Goal: Information Seeking & Learning: Learn about a topic

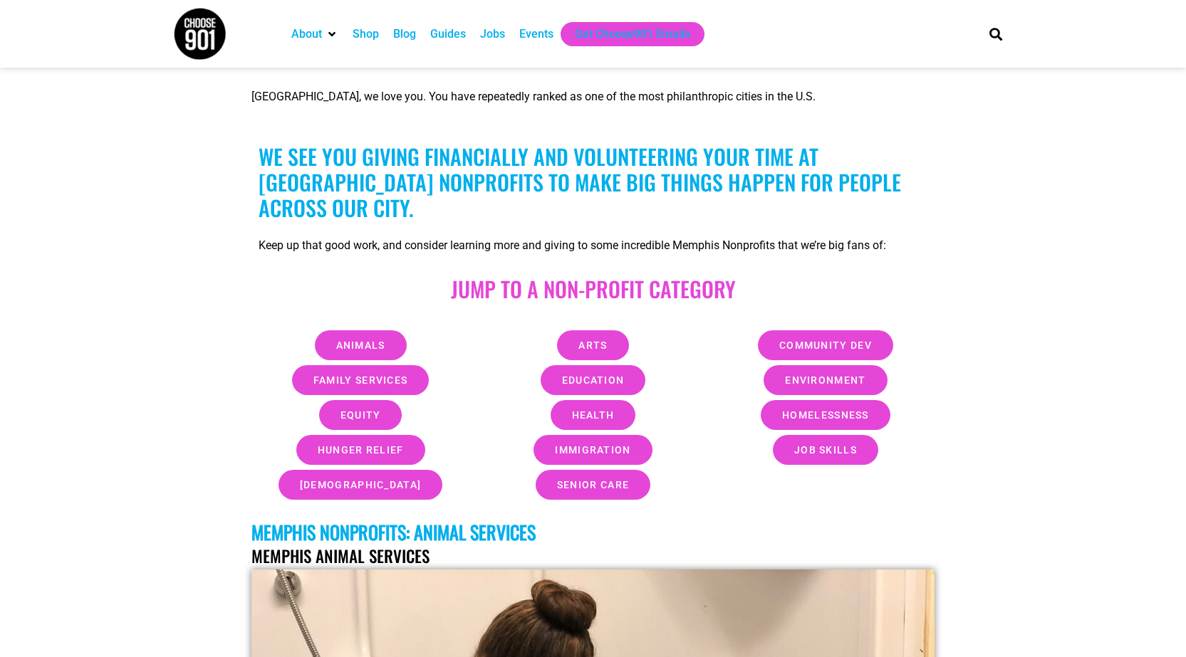
scroll to position [427, 0]
click at [595, 444] on span "Immigration" at bounding box center [592, 449] width 75 height 10
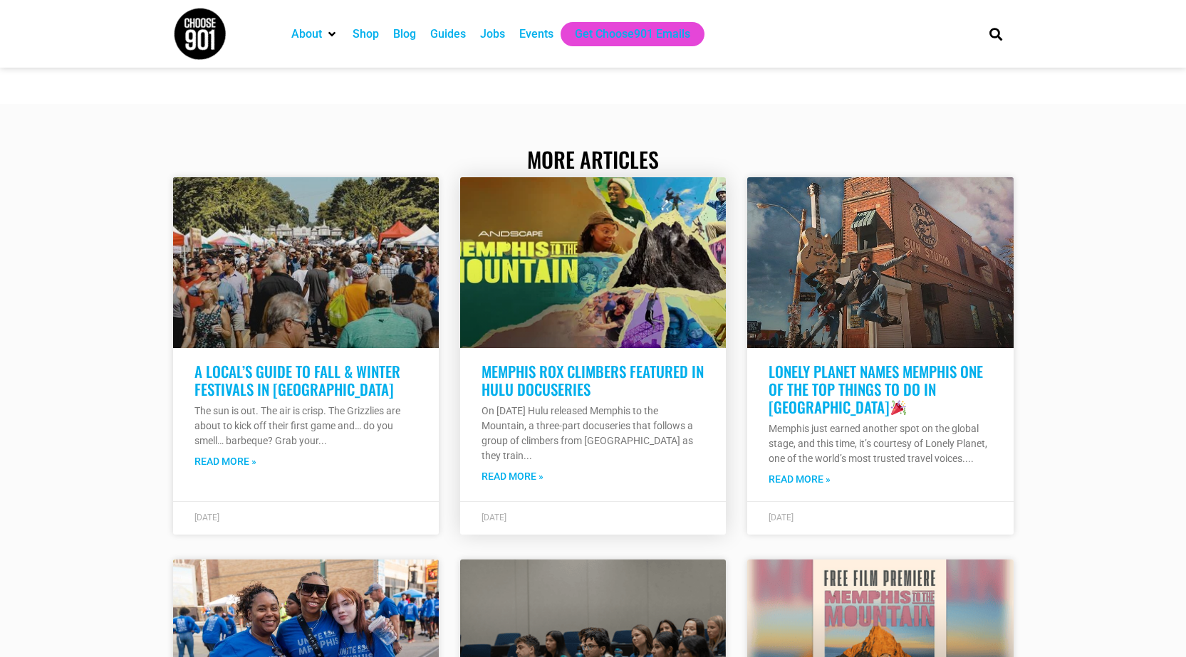
scroll to position [34849, 0]
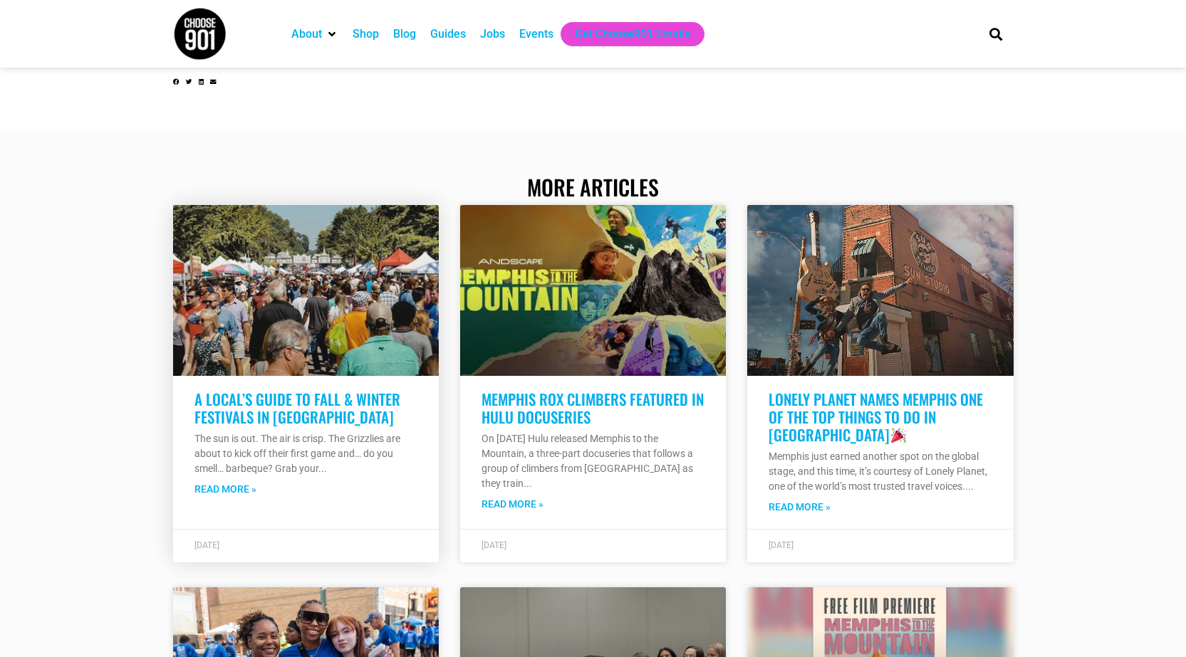
click at [308, 388] on link "A Local’s Guide to Fall & Winter Festivals in Memphis" at bounding box center [297, 408] width 206 height 40
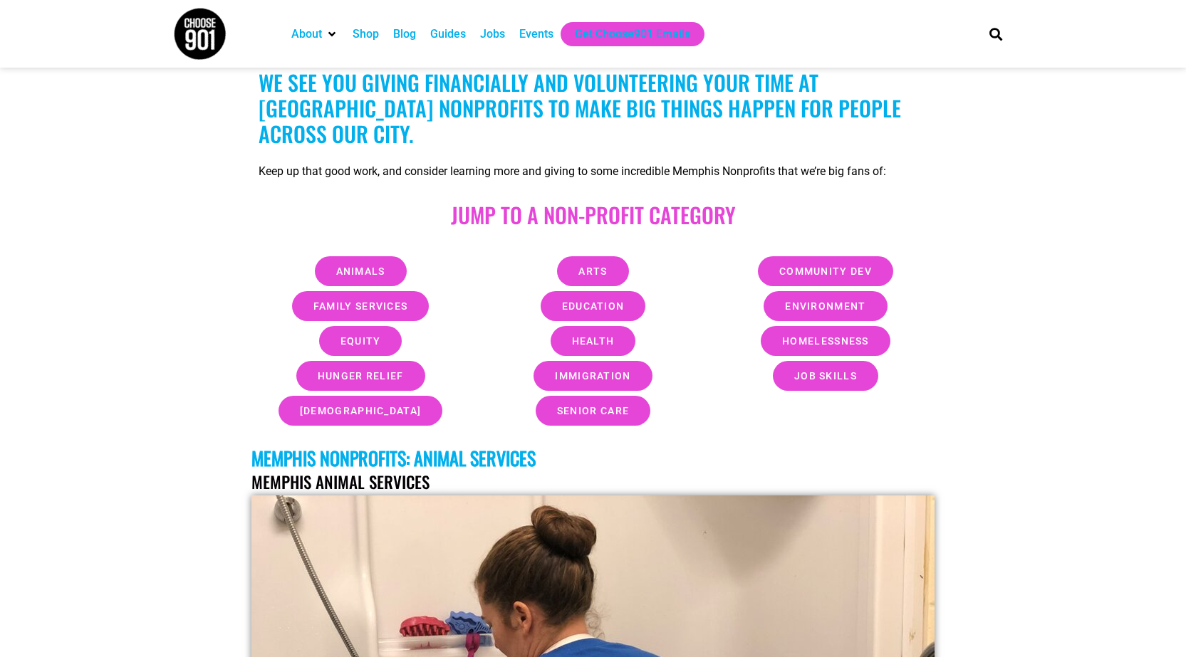
scroll to position [664, 0]
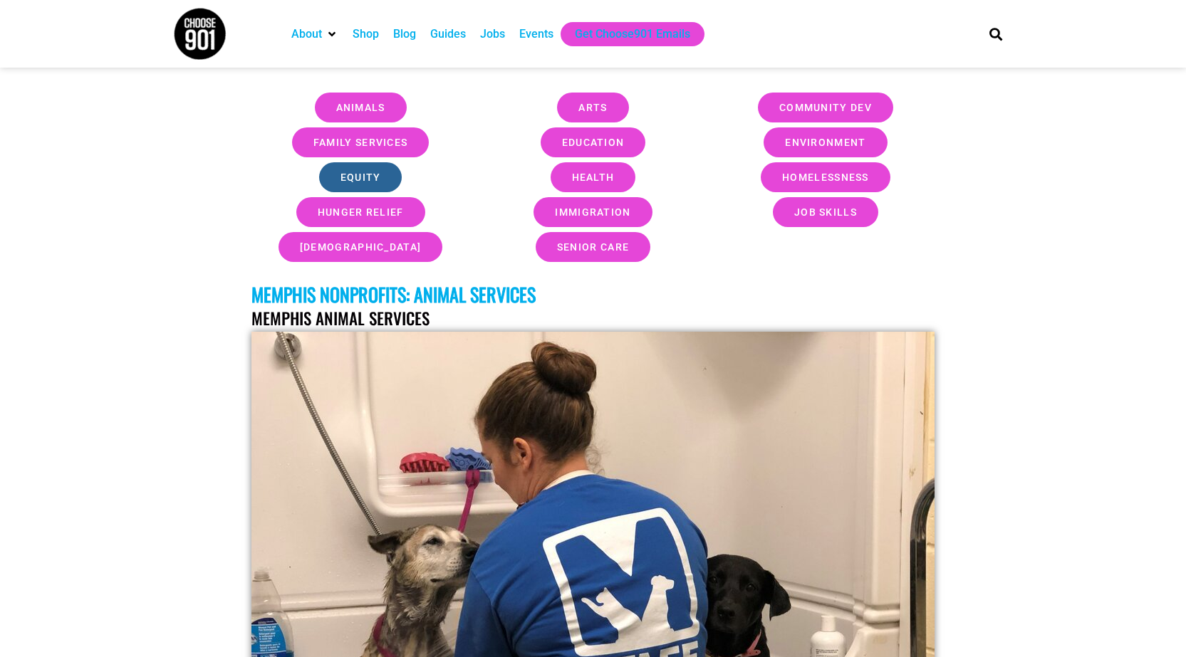
click at [363, 172] on span "Equity" at bounding box center [360, 177] width 41 height 10
click at [370, 172] on span "Equity" at bounding box center [360, 177] width 41 height 10
click at [600, 207] on span "Immigration" at bounding box center [592, 212] width 75 height 10
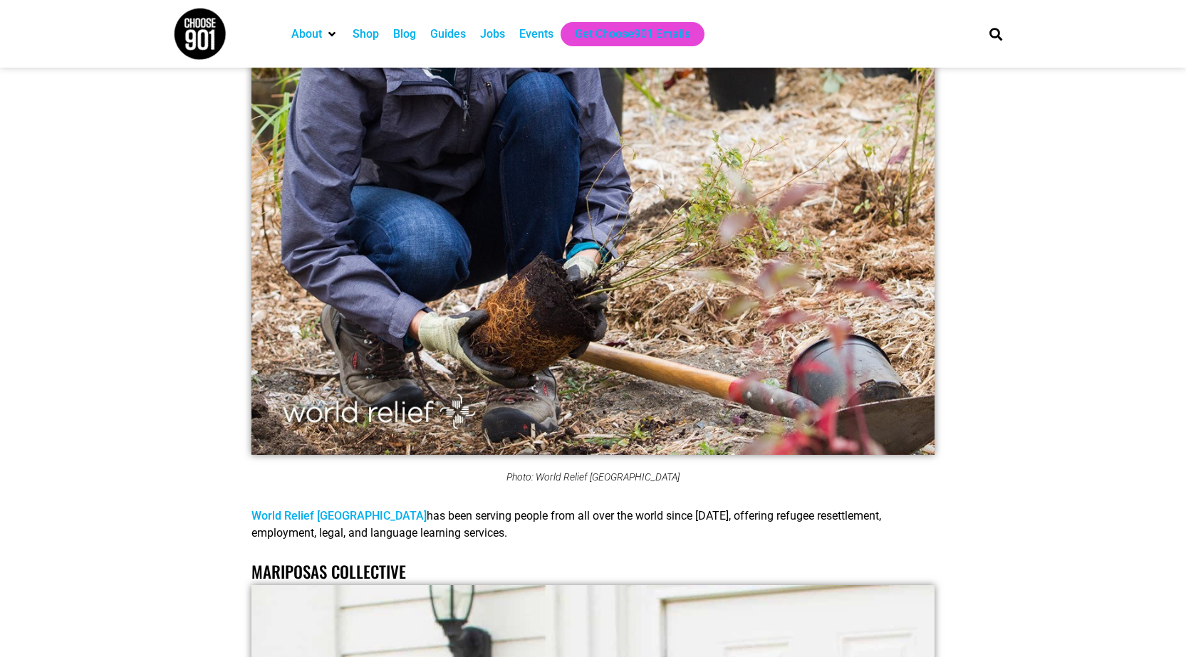
scroll to position [10239, 0]
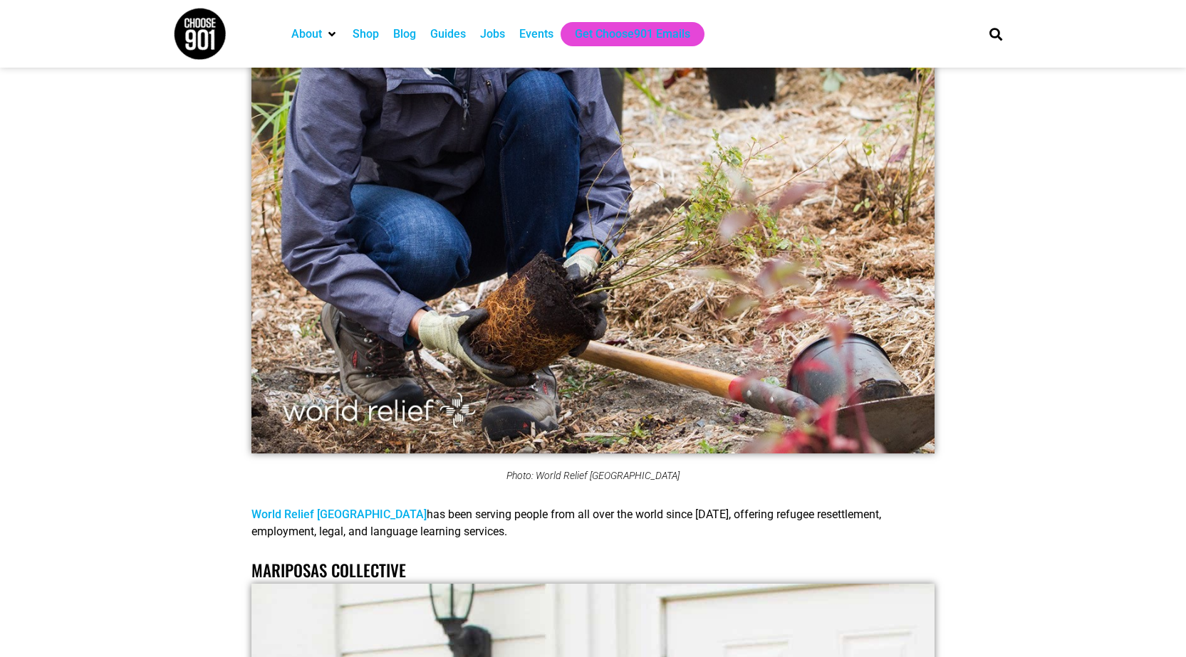
click at [299, 508] on link "World Relief Memphis" at bounding box center [338, 515] width 175 height 14
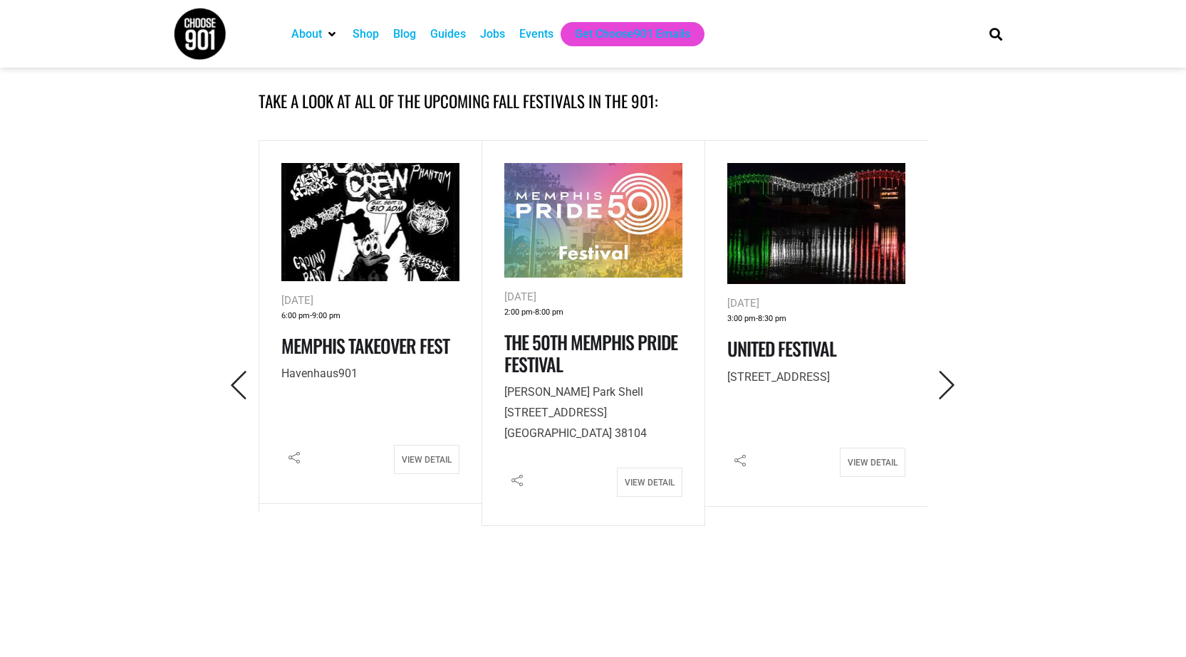
scroll to position [641, 0]
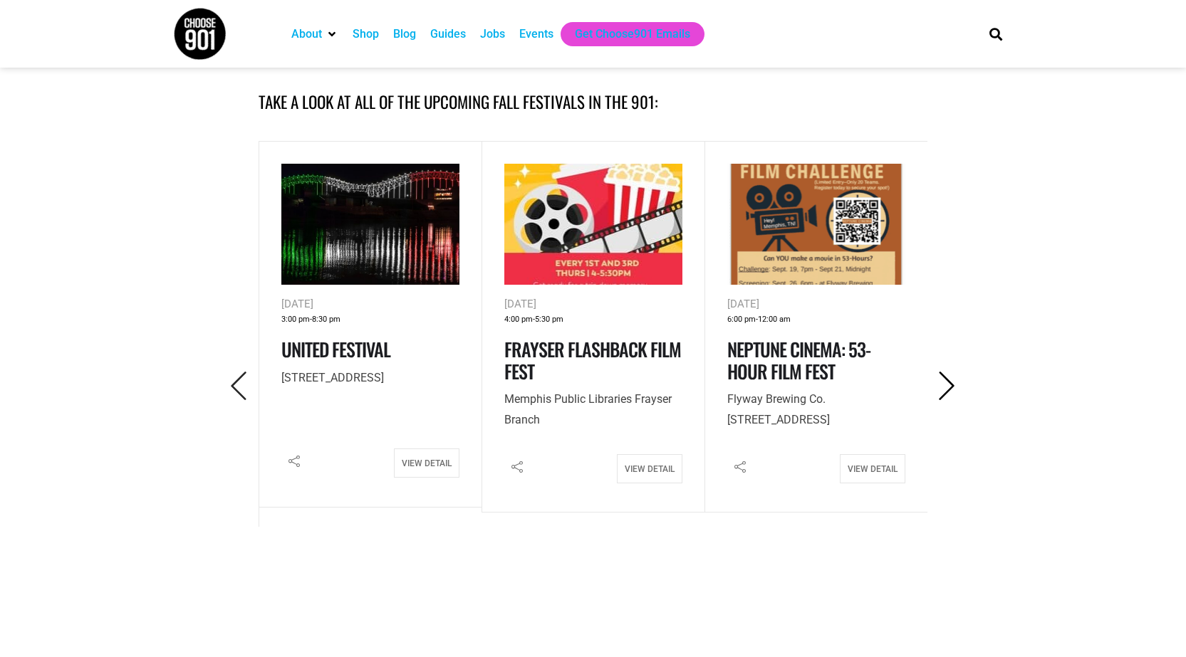
click at [956, 385] on icon "Next" at bounding box center [946, 386] width 29 height 29
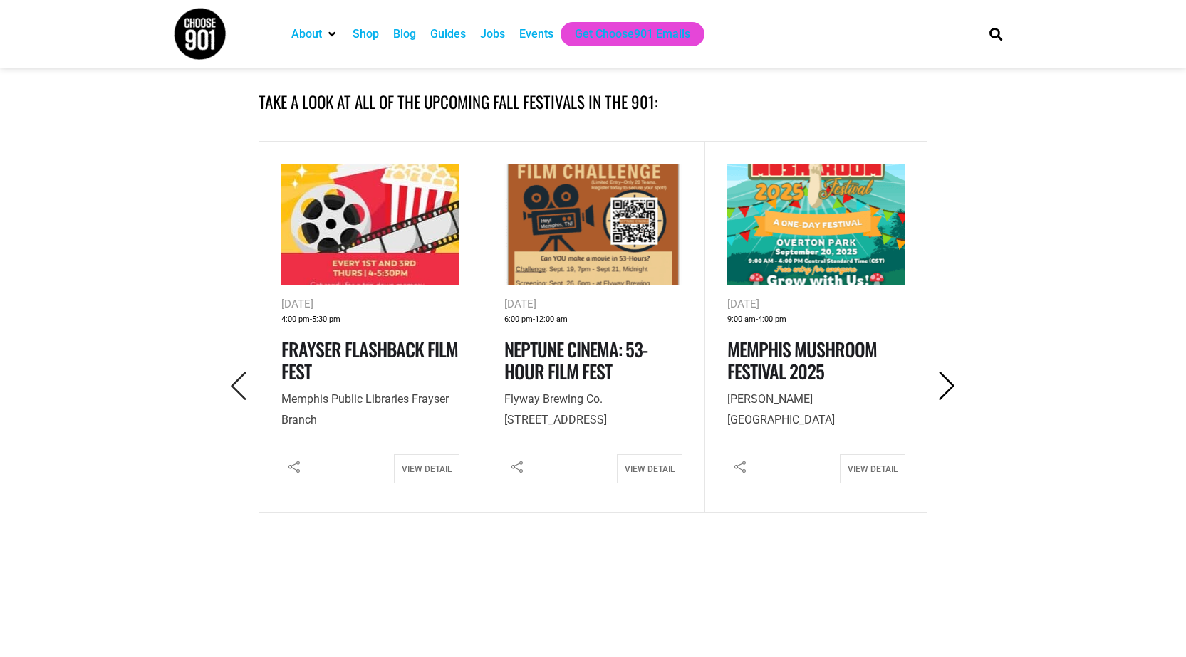
click at [954, 385] on icon "Next" at bounding box center [946, 386] width 29 height 29
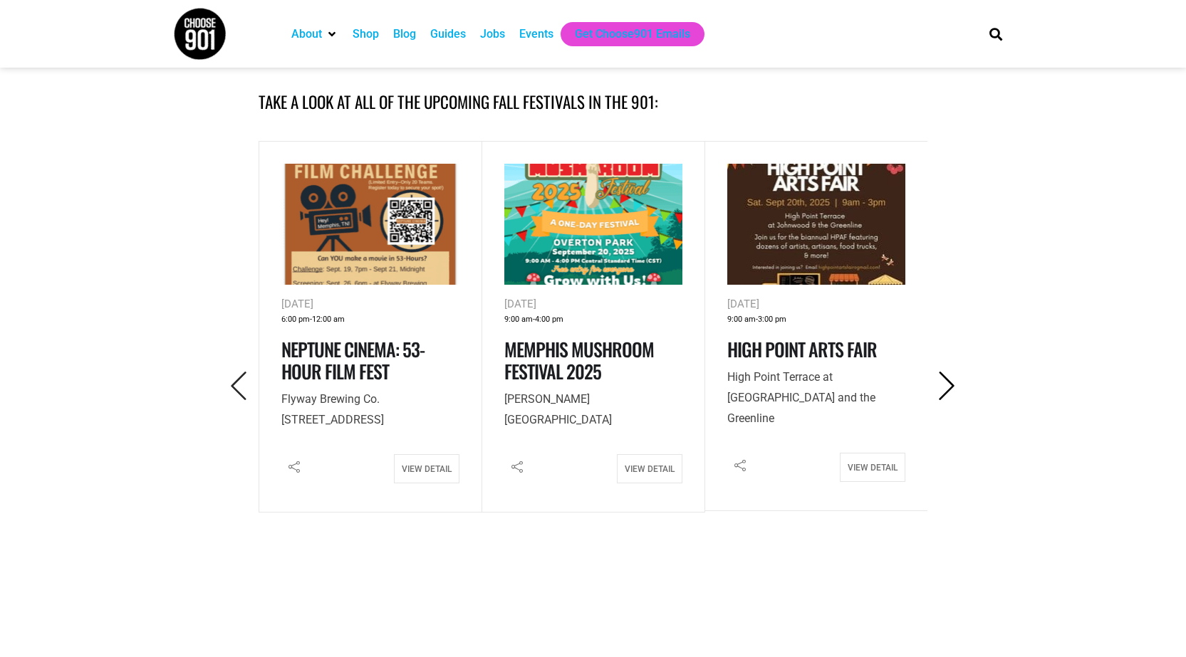
click at [951, 387] on icon "Next" at bounding box center [946, 386] width 29 height 29
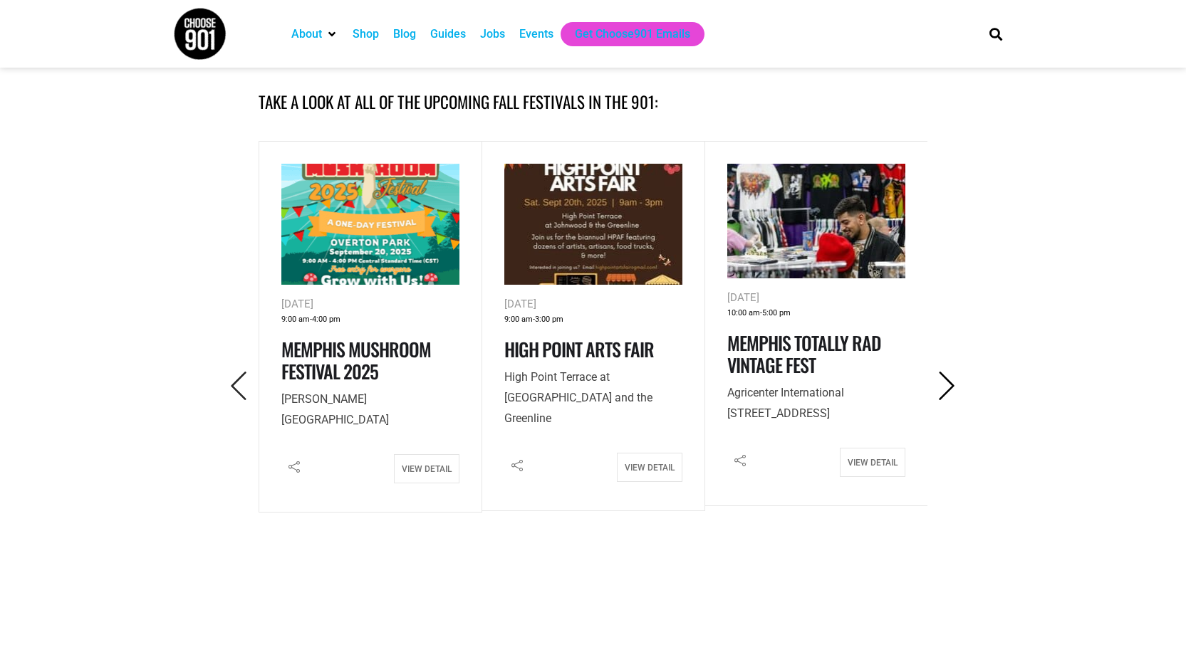
click at [951, 387] on icon "Next" at bounding box center [946, 386] width 29 height 29
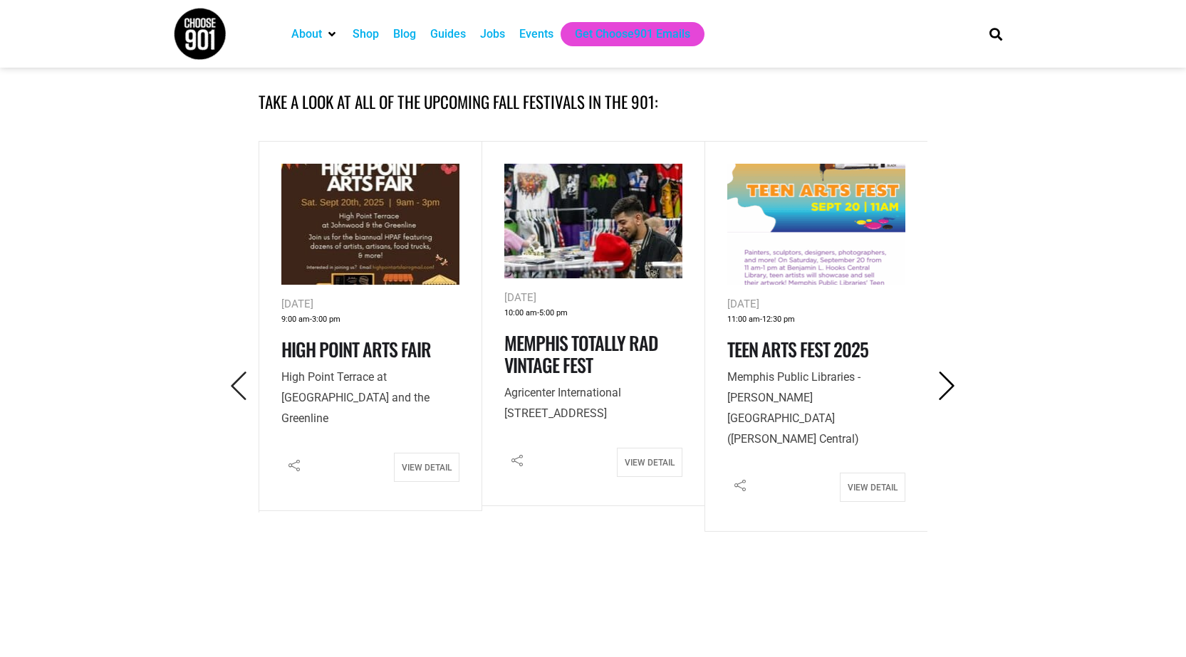
click at [951, 387] on icon "Next" at bounding box center [946, 386] width 29 height 29
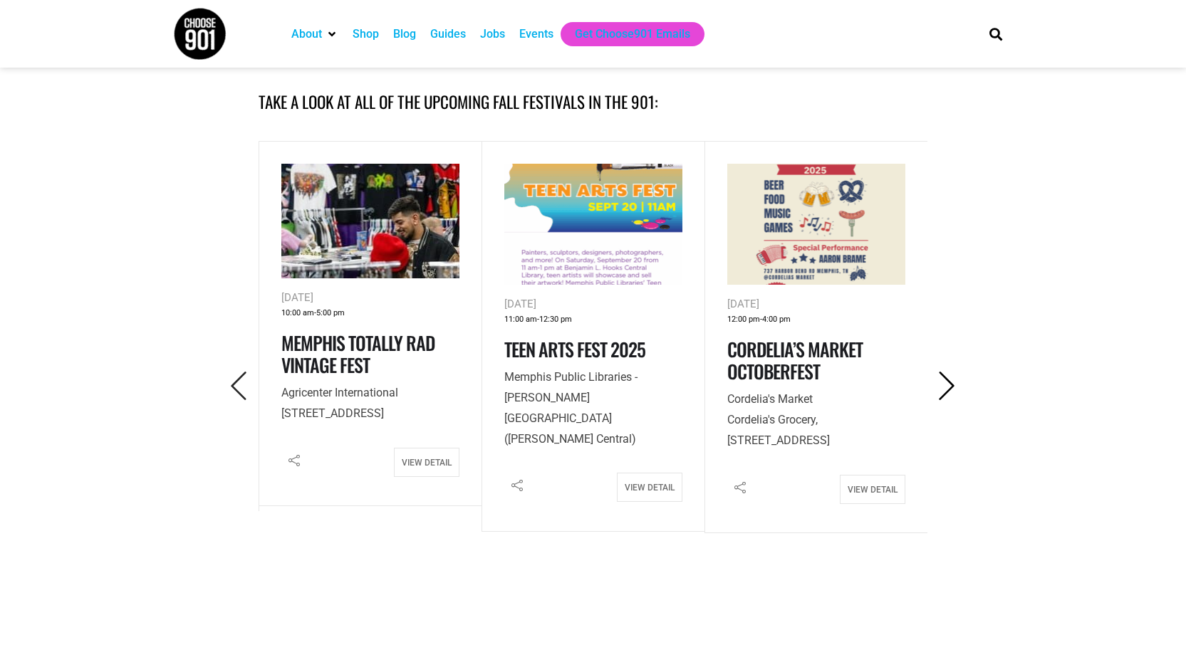
click at [951, 387] on icon "Next" at bounding box center [946, 386] width 29 height 29
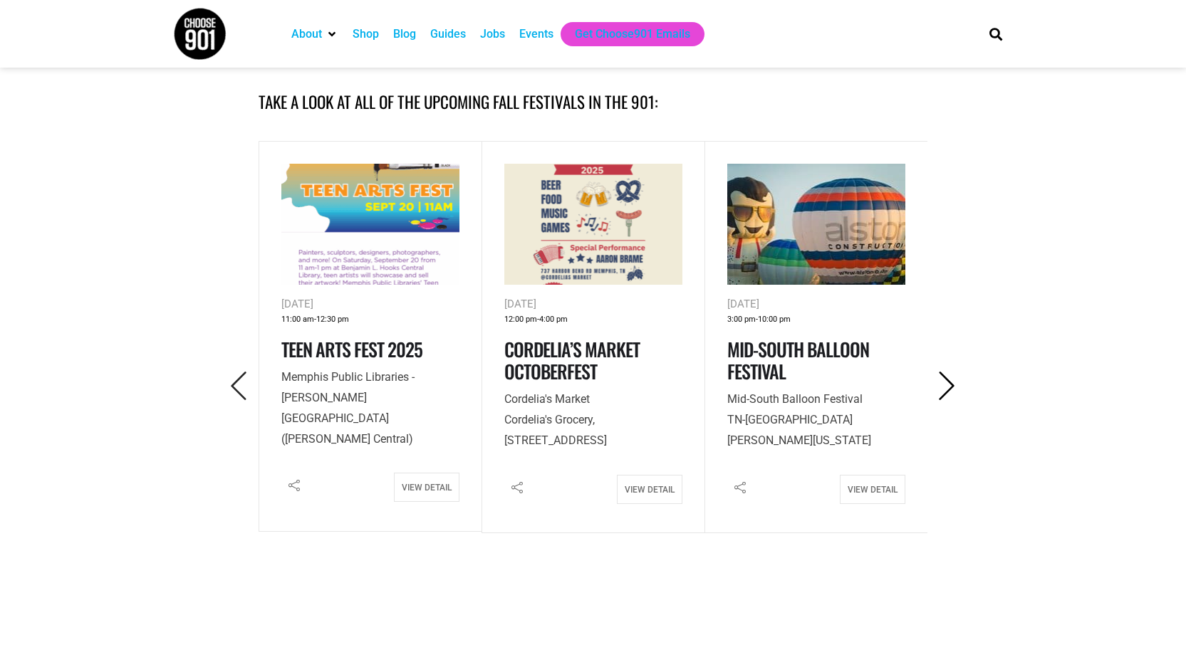
click at [951, 387] on icon "Next" at bounding box center [946, 386] width 29 height 29
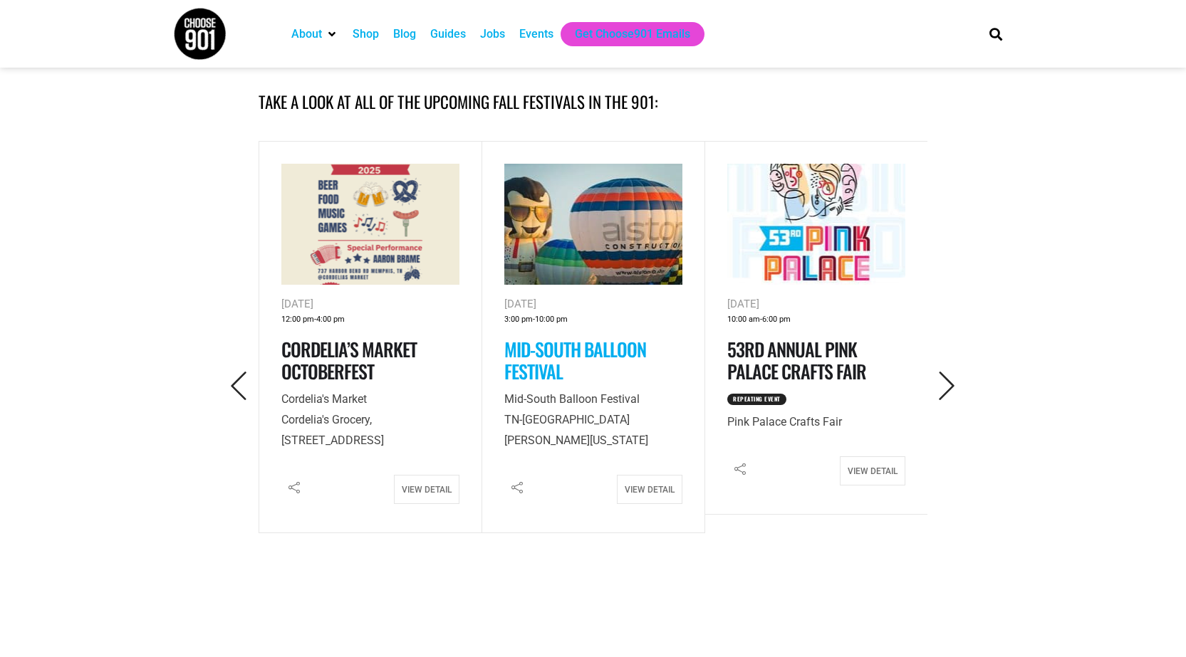
click at [561, 355] on link "Mid-South Balloon Festival" at bounding box center [575, 360] width 142 height 50
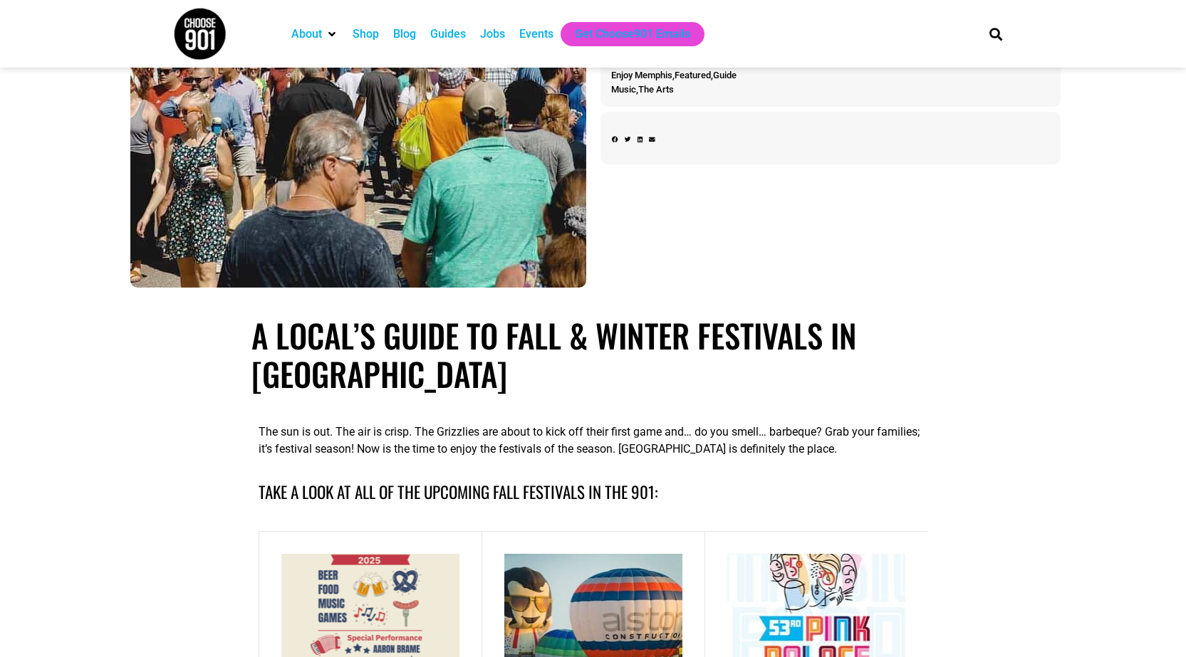
scroll to position [99, 0]
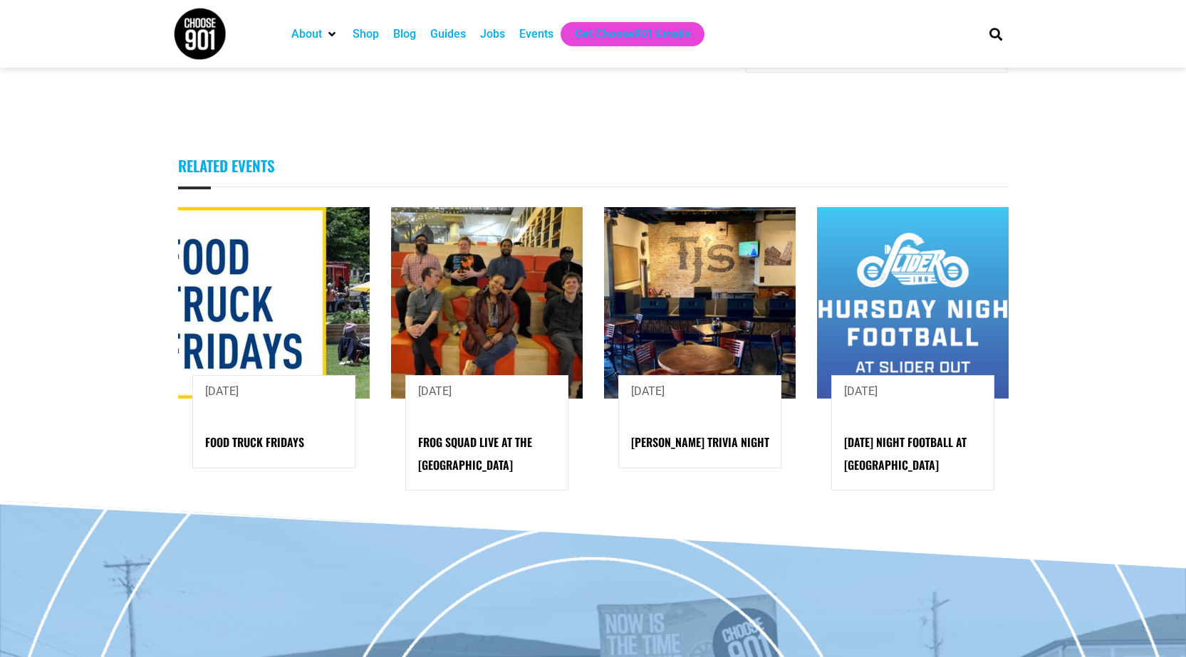
scroll to position [1472, 0]
click at [258, 429] on h5 "Food Truck Fridays" at bounding box center [275, 440] width 141 height 22
click at [244, 434] on link "Food Truck Fridays" at bounding box center [254, 442] width 99 height 17
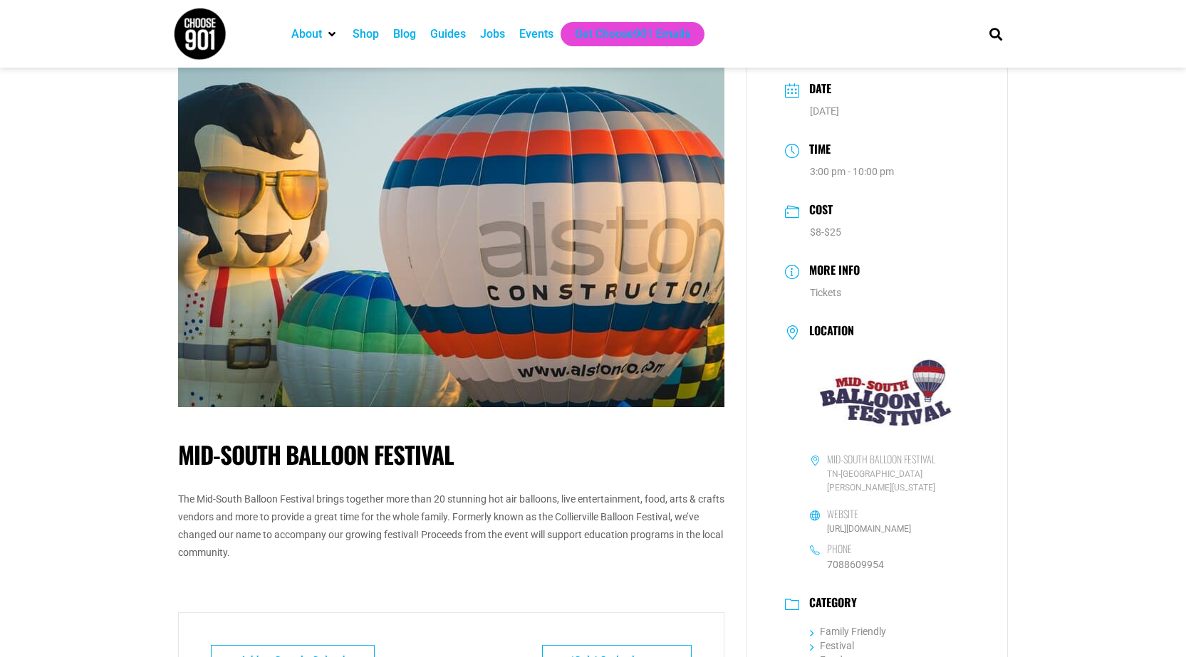
scroll to position [44, 0]
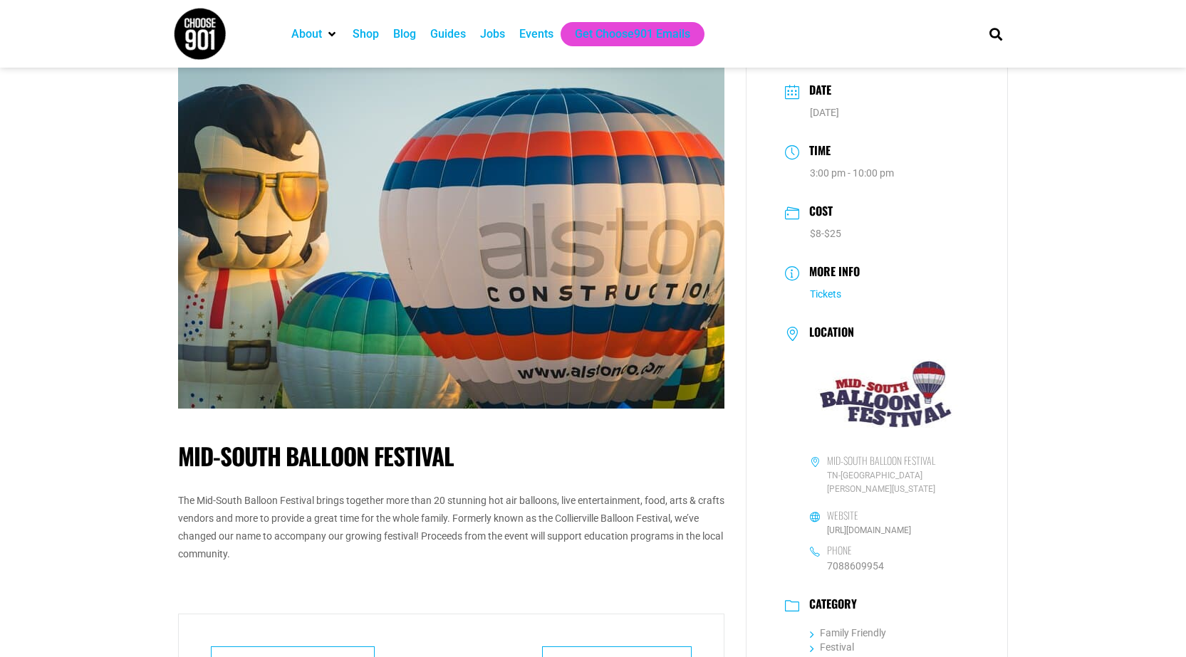
click at [822, 298] on link "Tickets" at bounding box center [825, 293] width 31 height 11
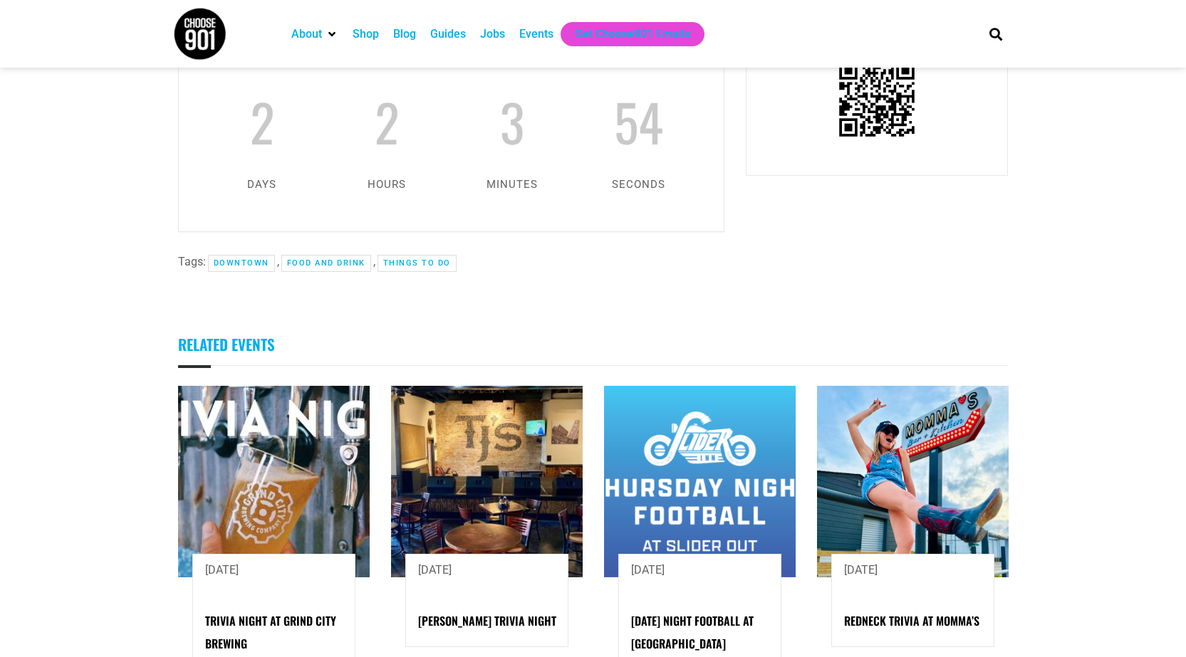
scroll to position [639, 0]
